Goal: Consume media (video, audio): Consume media (video, audio)

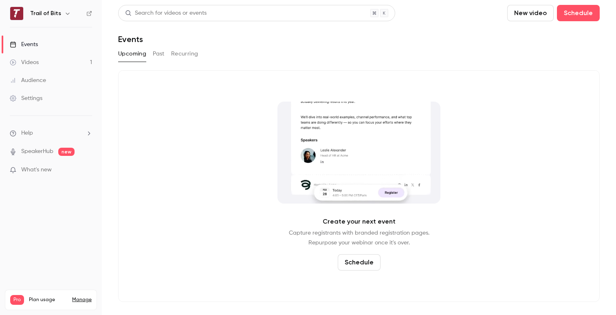
click at [32, 63] on div "Videos" at bounding box center [24, 62] width 29 height 8
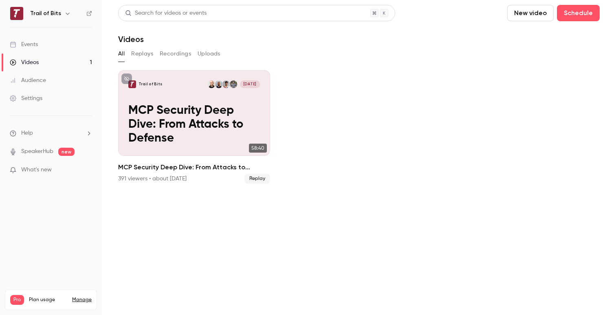
click at [210, 53] on button "Uploads" at bounding box center [209, 53] width 23 height 13
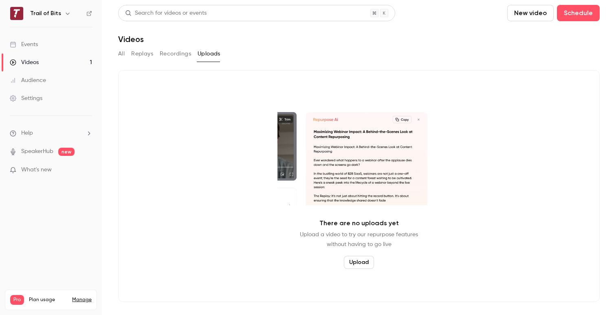
click at [359, 264] on button "Upload" at bounding box center [359, 262] width 30 height 13
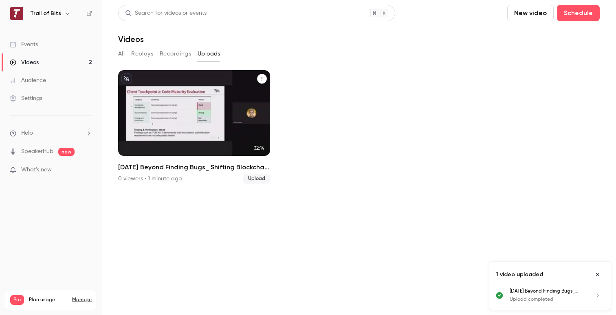
click at [262, 81] on icon "2025-04-09 Beyond Finding Bugs_ Shifting Blockchain Towards Consulting" at bounding box center [262, 78] width 5 height 5
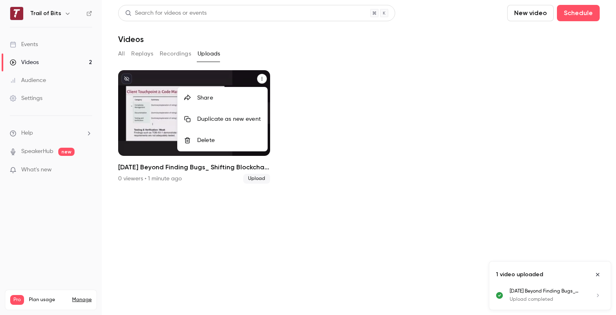
click at [134, 115] on div at bounding box center [308, 157] width 616 height 315
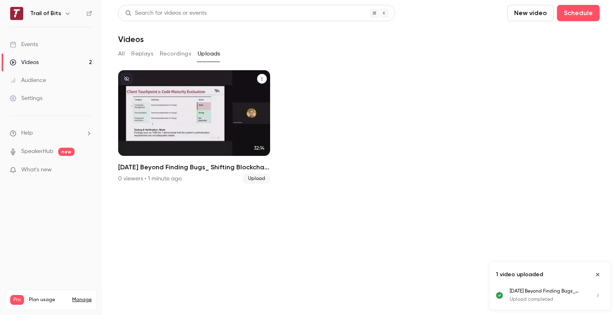
click at [150, 121] on p "2025-04-09 Beyond Finding Bugs_ Shifting Blockchain Towards Consulting" at bounding box center [193, 124] width 131 height 41
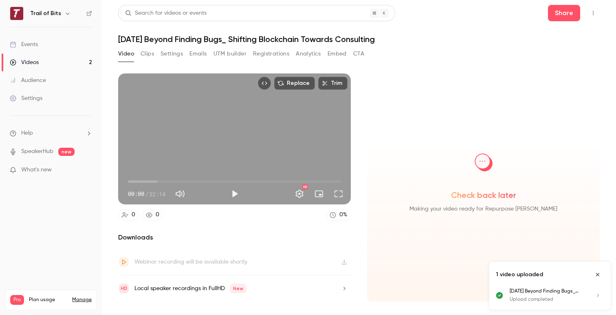
click at [346, 289] on icon "button" at bounding box center [344, 288] width 7 height 6
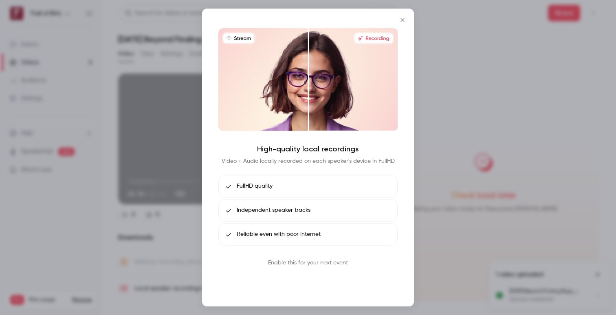
click at [307, 279] on button "Book call" at bounding box center [308, 281] width 42 height 16
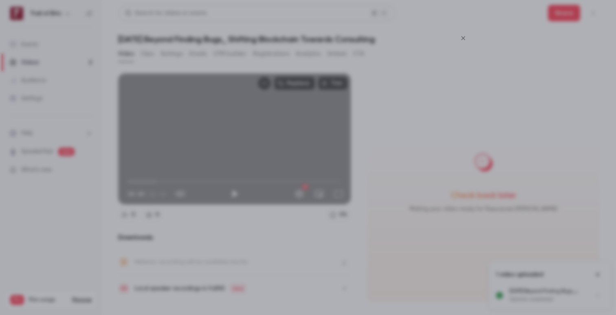
click at [463, 35] on icon "Close" at bounding box center [463, 38] width 10 height 7
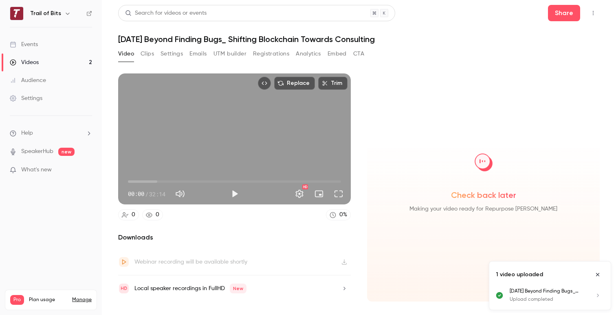
click at [85, 296] on link "Manage" at bounding box center [82, 299] width 20 height 7
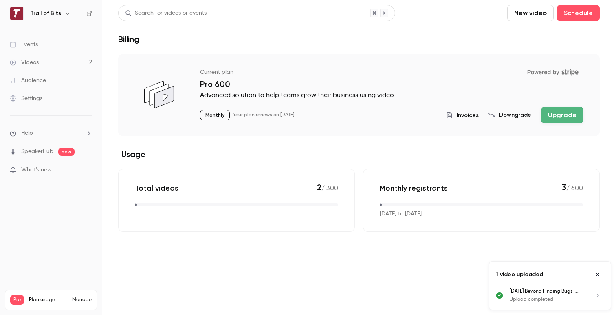
click at [34, 65] on div "Videos" at bounding box center [24, 62] width 29 height 8
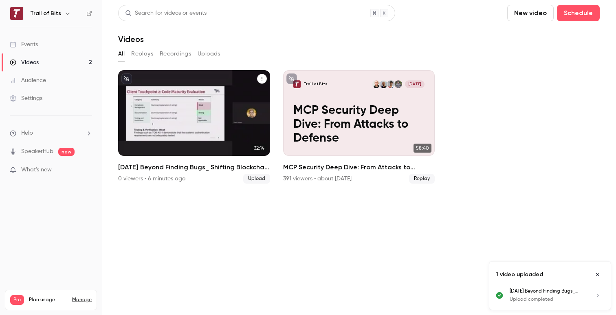
click at [190, 113] on p "2025-04-09 Beyond Finding Bugs_ Shifting Blockchain Towards Consulting" at bounding box center [193, 124] width 131 height 41
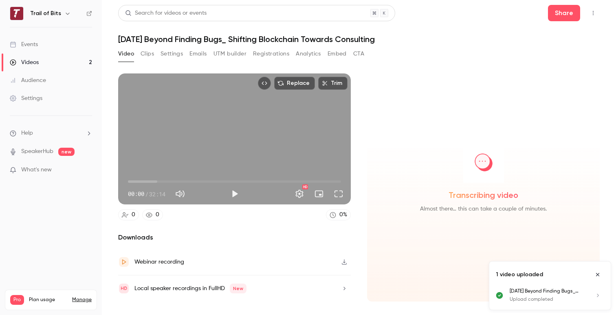
click at [152, 55] on button "Clips" at bounding box center [147, 53] width 13 height 13
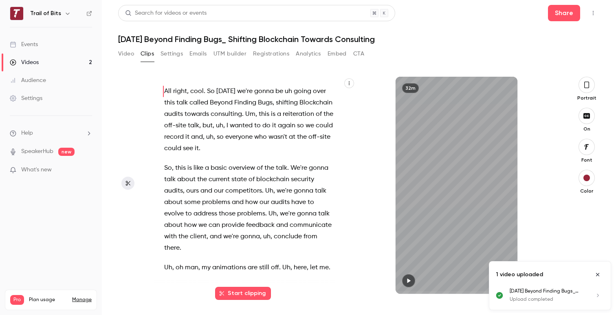
click at [599, 275] on icon "Close uploads list" at bounding box center [598, 274] width 7 height 6
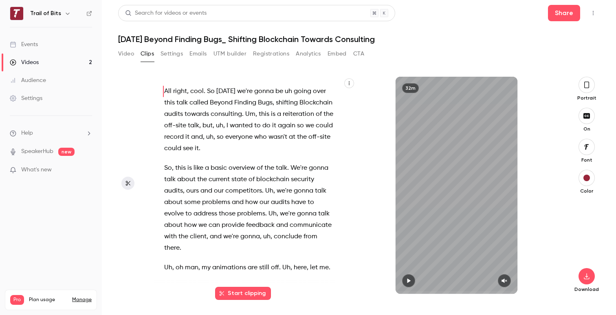
click at [29, 60] on div "Videos" at bounding box center [24, 62] width 29 height 8
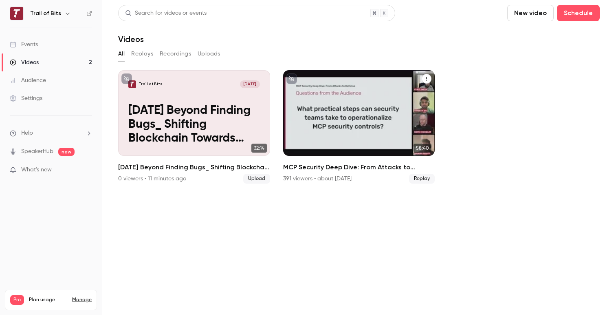
click at [348, 113] on p "MCP Security Deep Dive: From Attacks to Defense" at bounding box center [358, 124] width 131 height 41
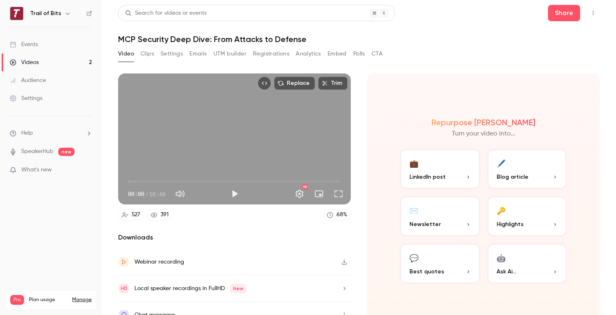
scroll to position [13, 0]
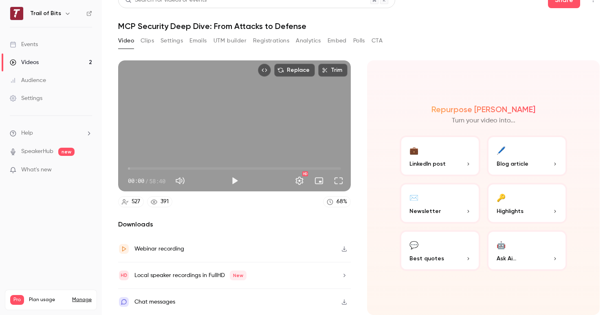
click at [237, 276] on span "New" at bounding box center [238, 275] width 17 height 10
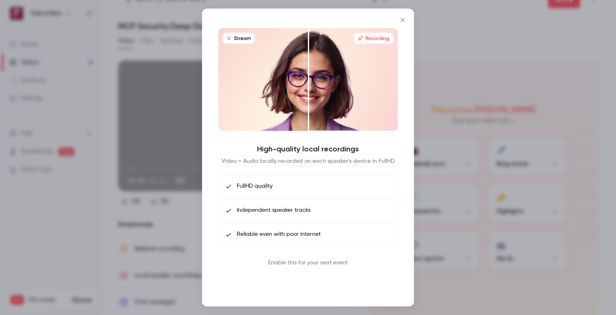
click at [320, 282] on button "Book call" at bounding box center [308, 281] width 42 height 16
